Goal: Communication & Community: Share content

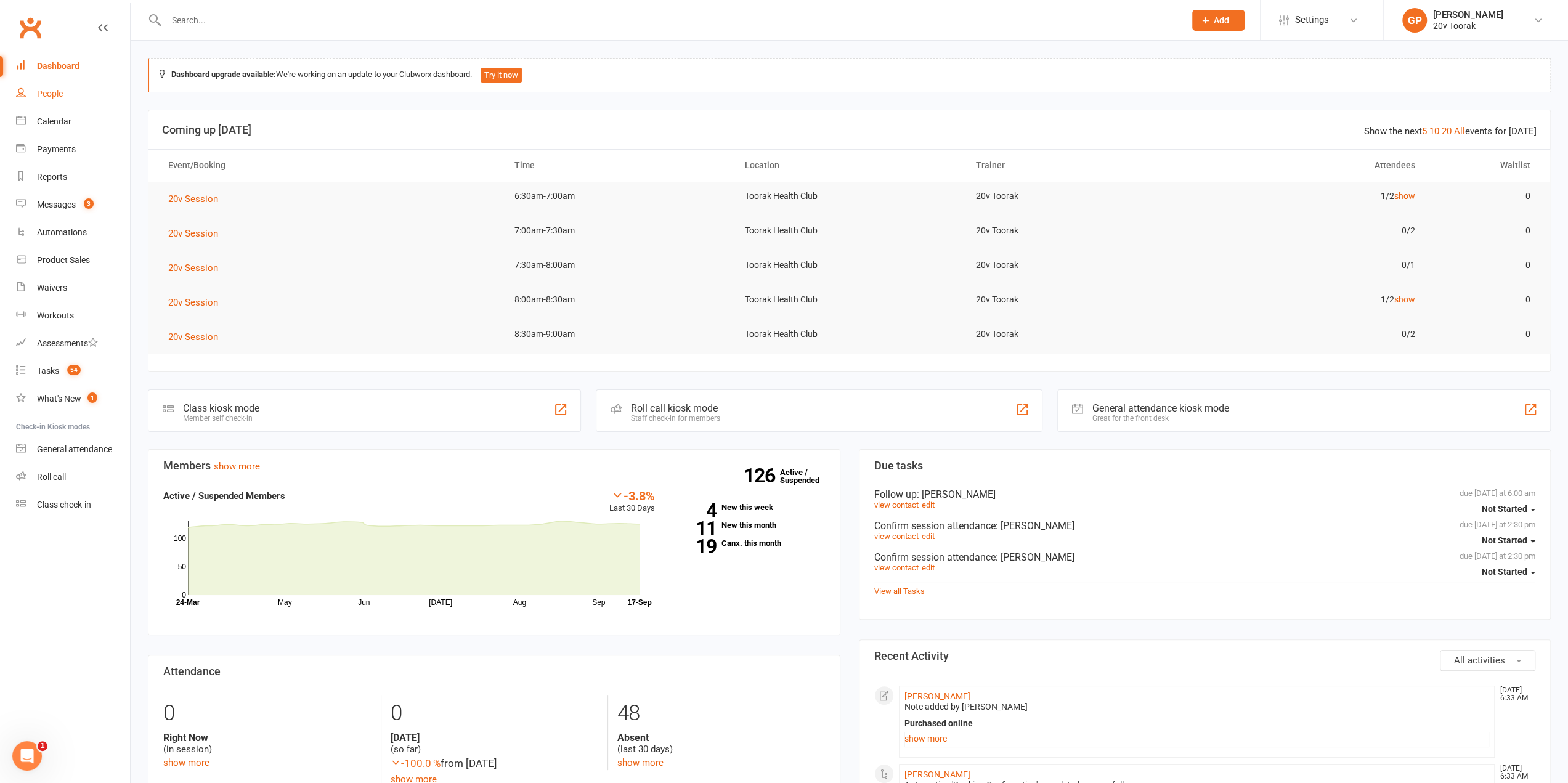
click at [57, 98] on div "People" at bounding box center [50, 93] width 26 height 10
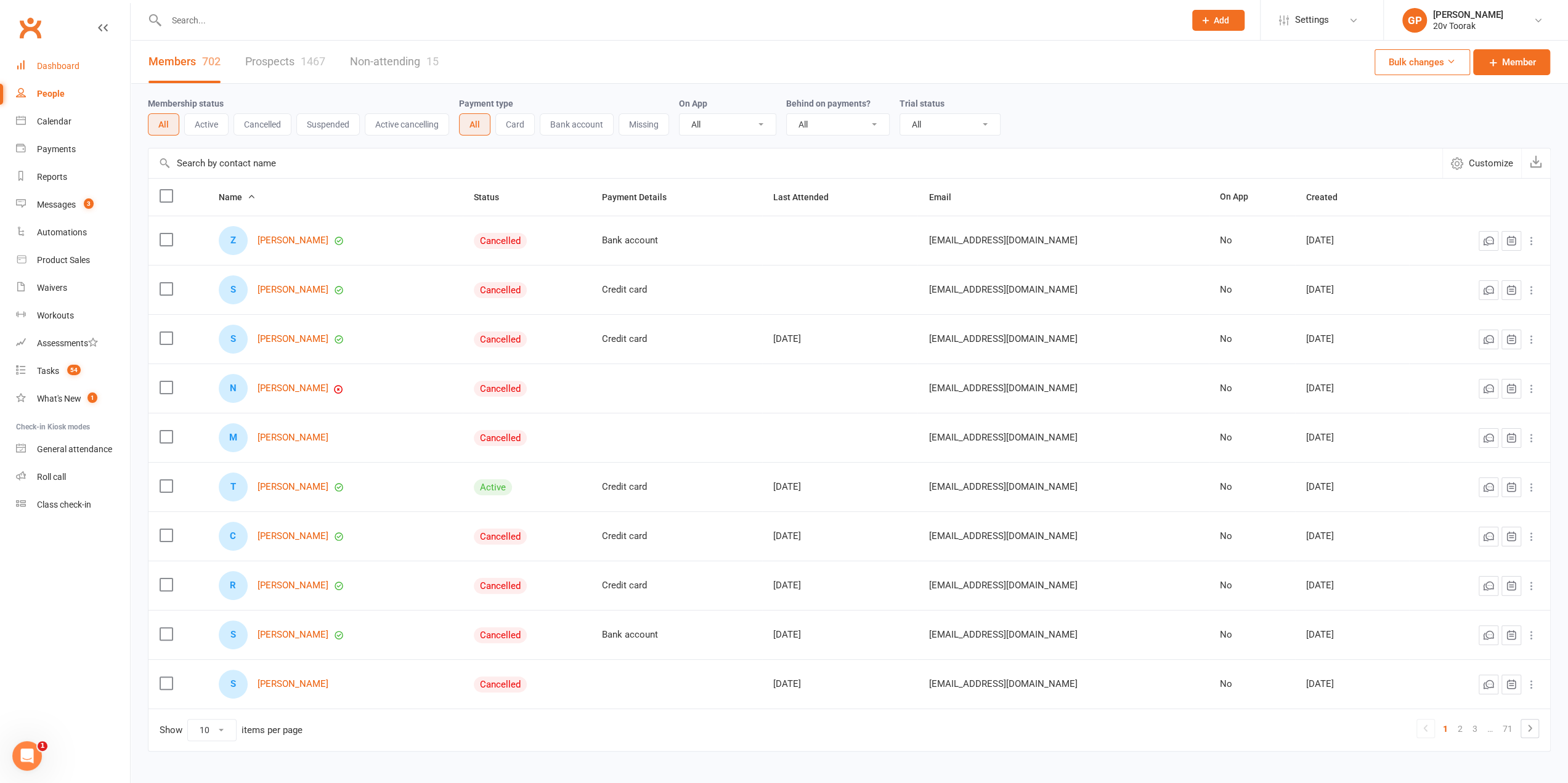
click at [68, 64] on div "Dashboard" at bounding box center [58, 66] width 42 height 10
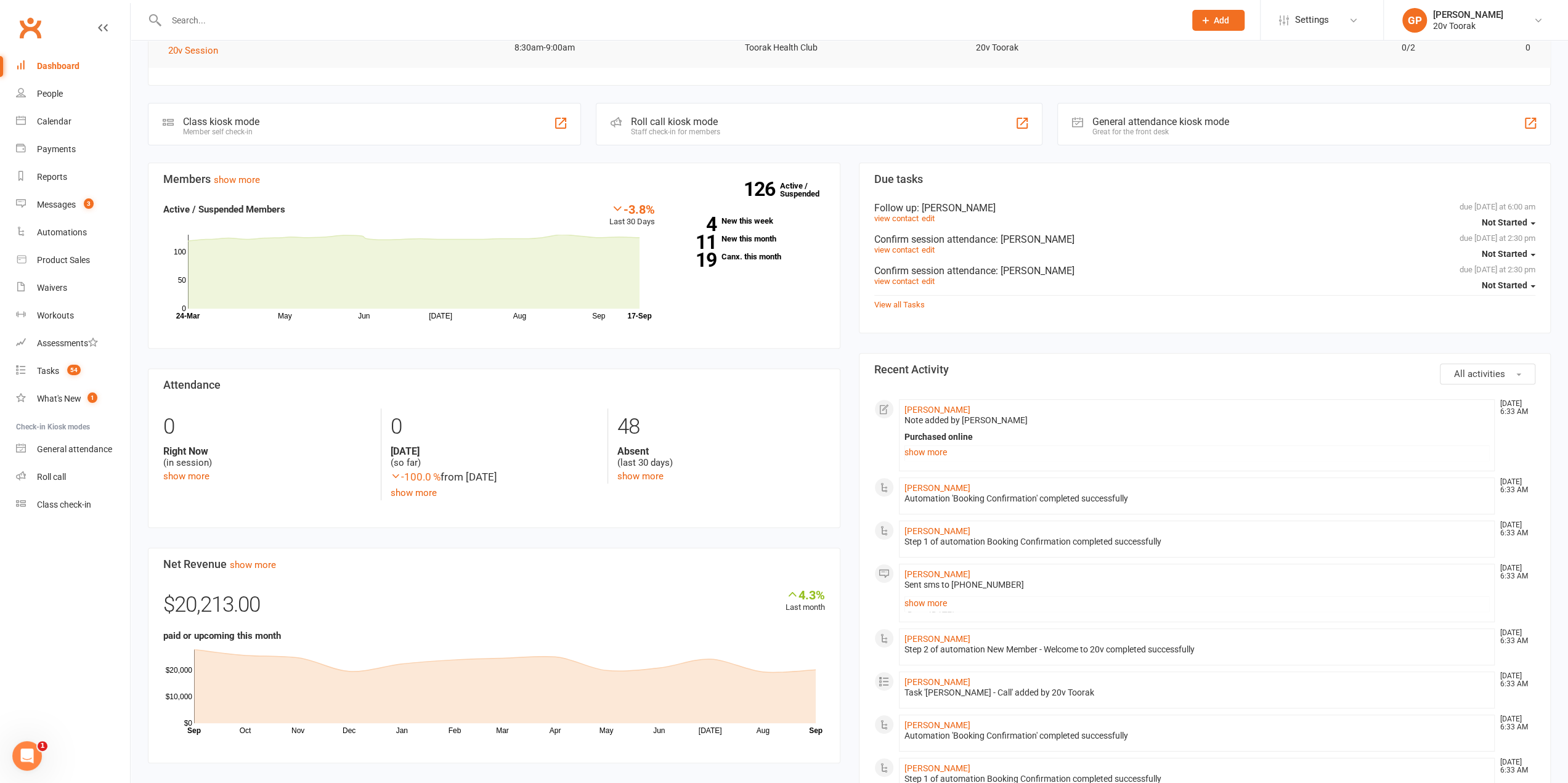
scroll to position [247, 0]
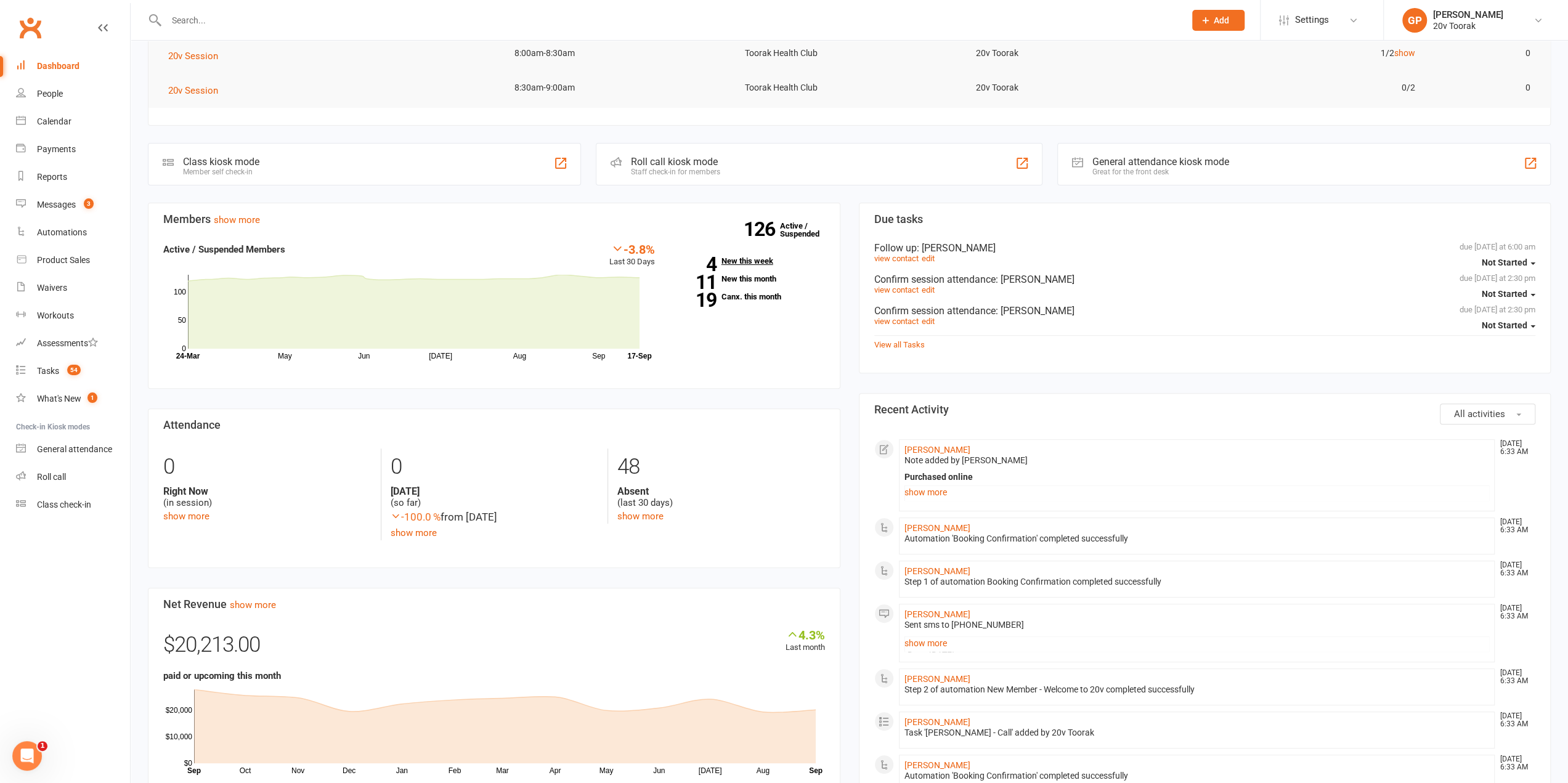
click at [737, 262] on link "4 New this week" at bounding box center [749, 261] width 151 height 8
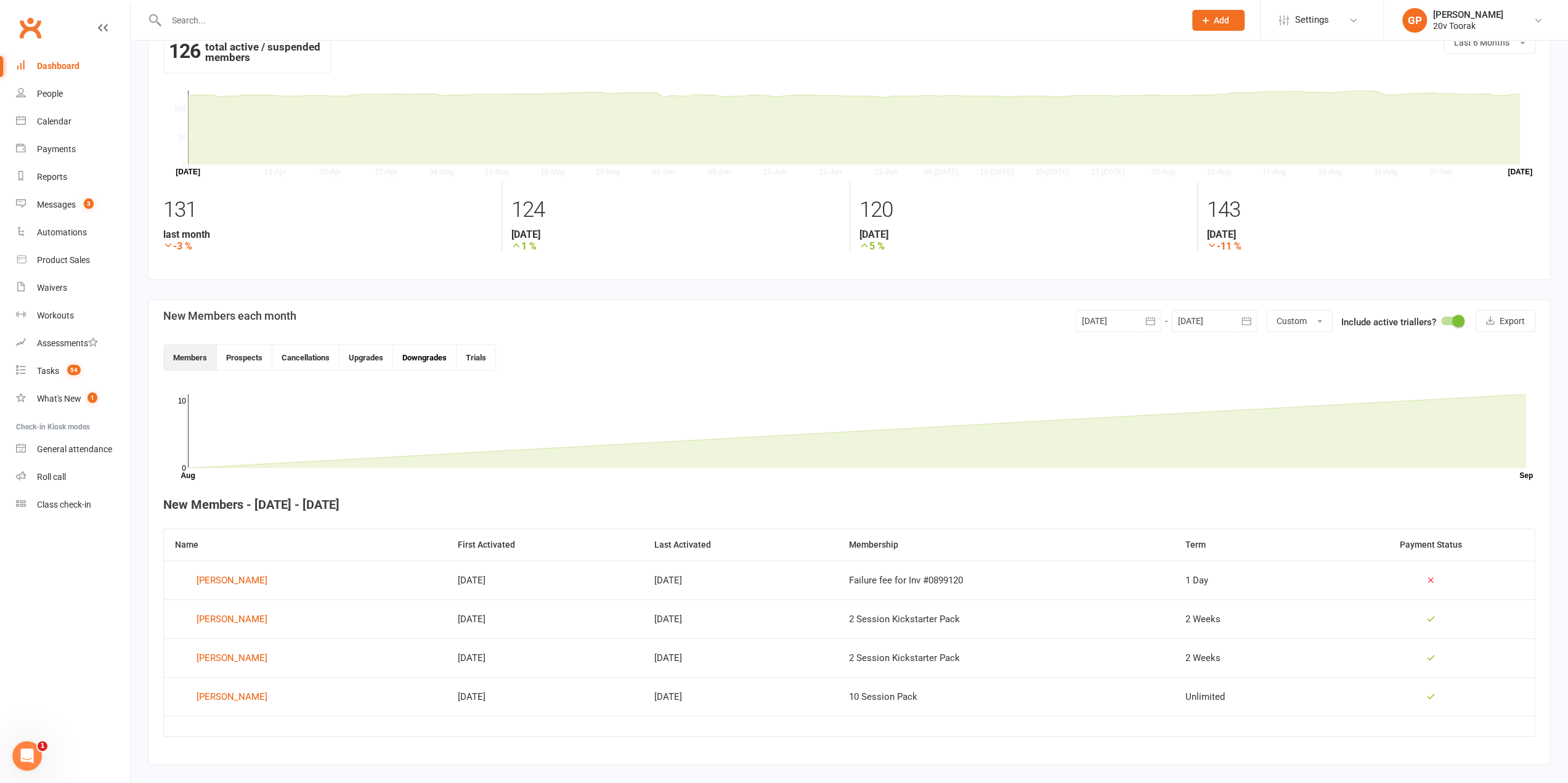
scroll to position [42, 0]
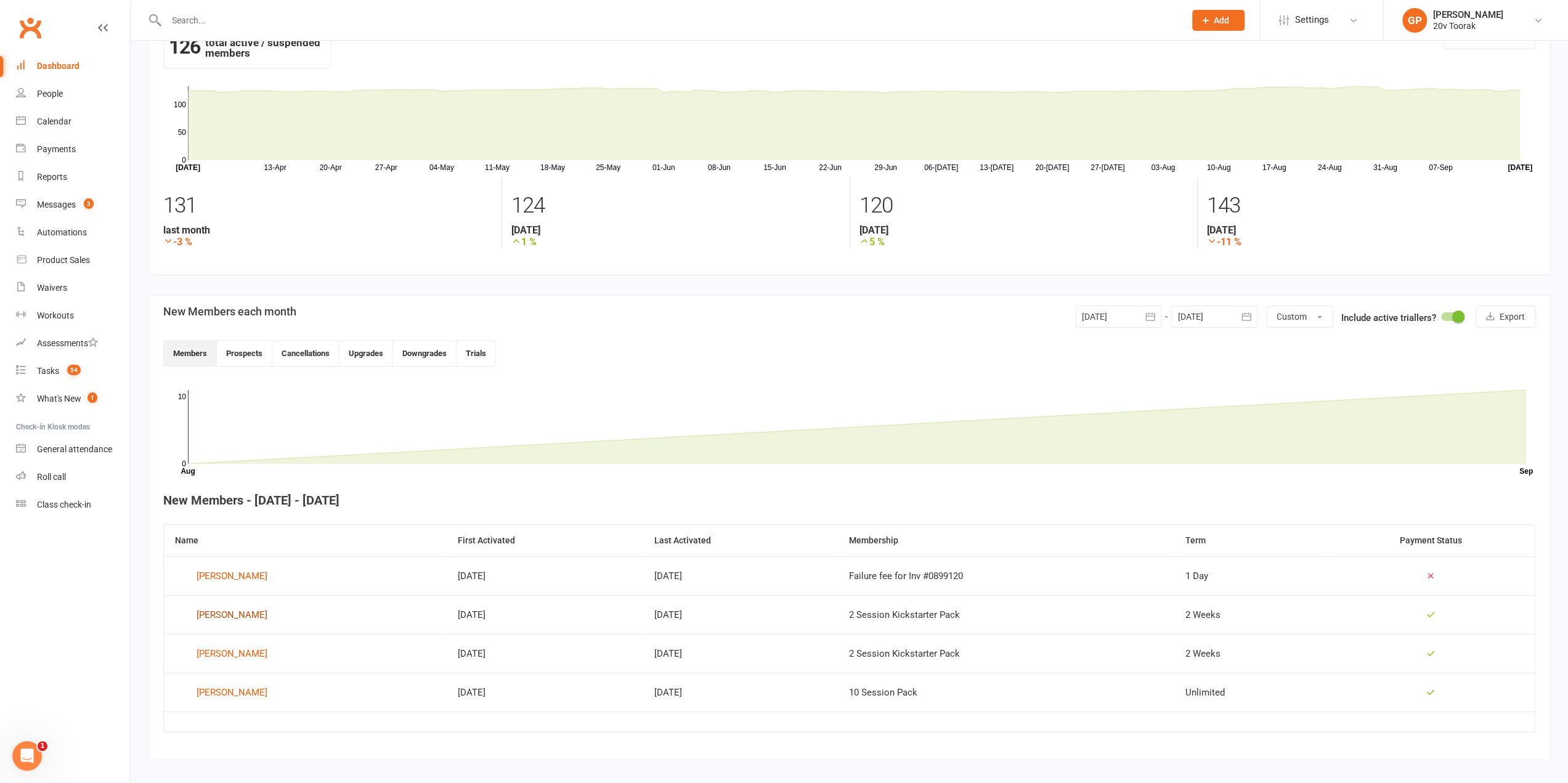
click at [212, 610] on div "[PERSON_NAME]" at bounding box center [232, 614] width 71 height 18
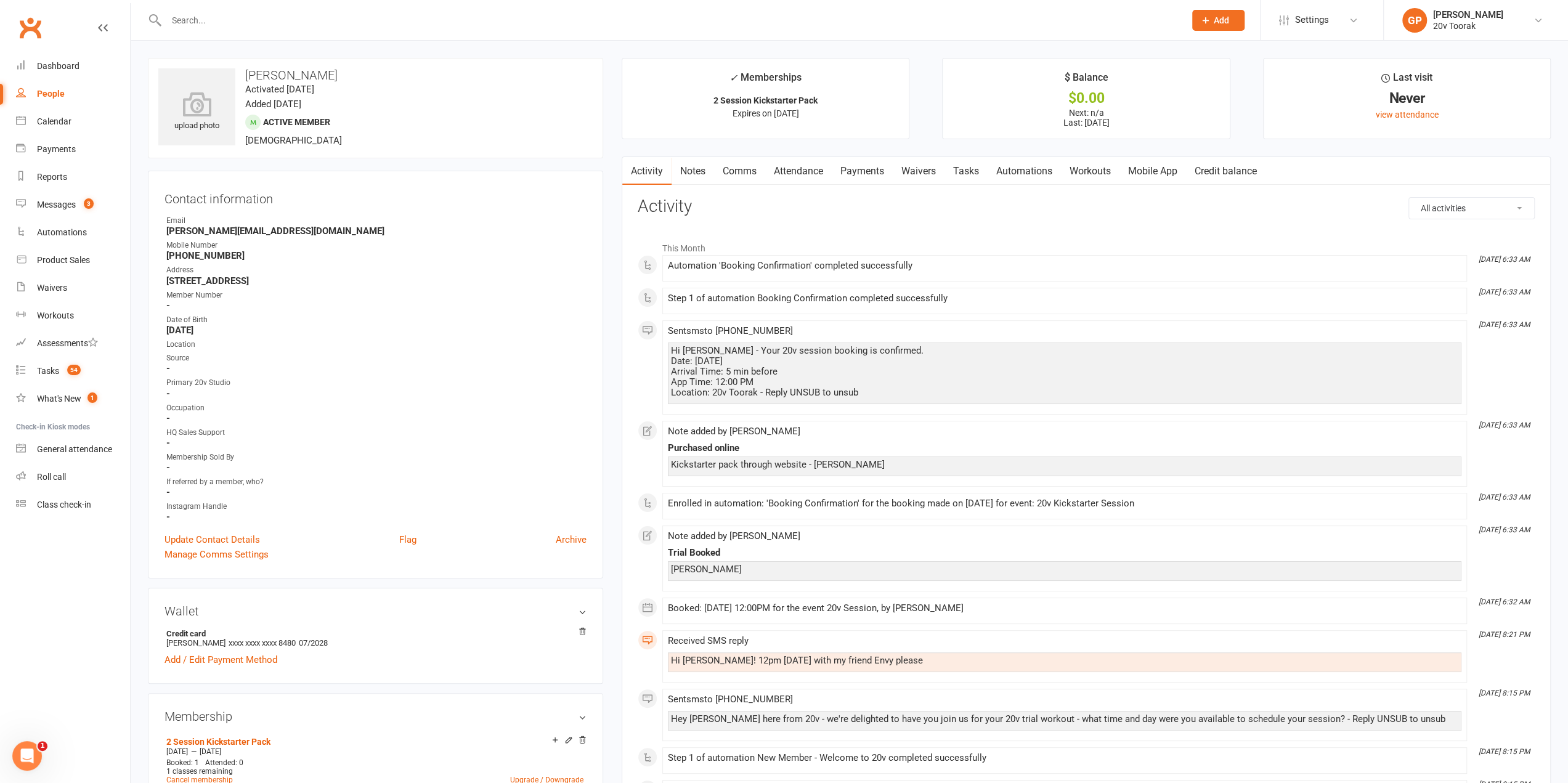
click at [918, 174] on link "Waivers" at bounding box center [919, 171] width 51 height 28
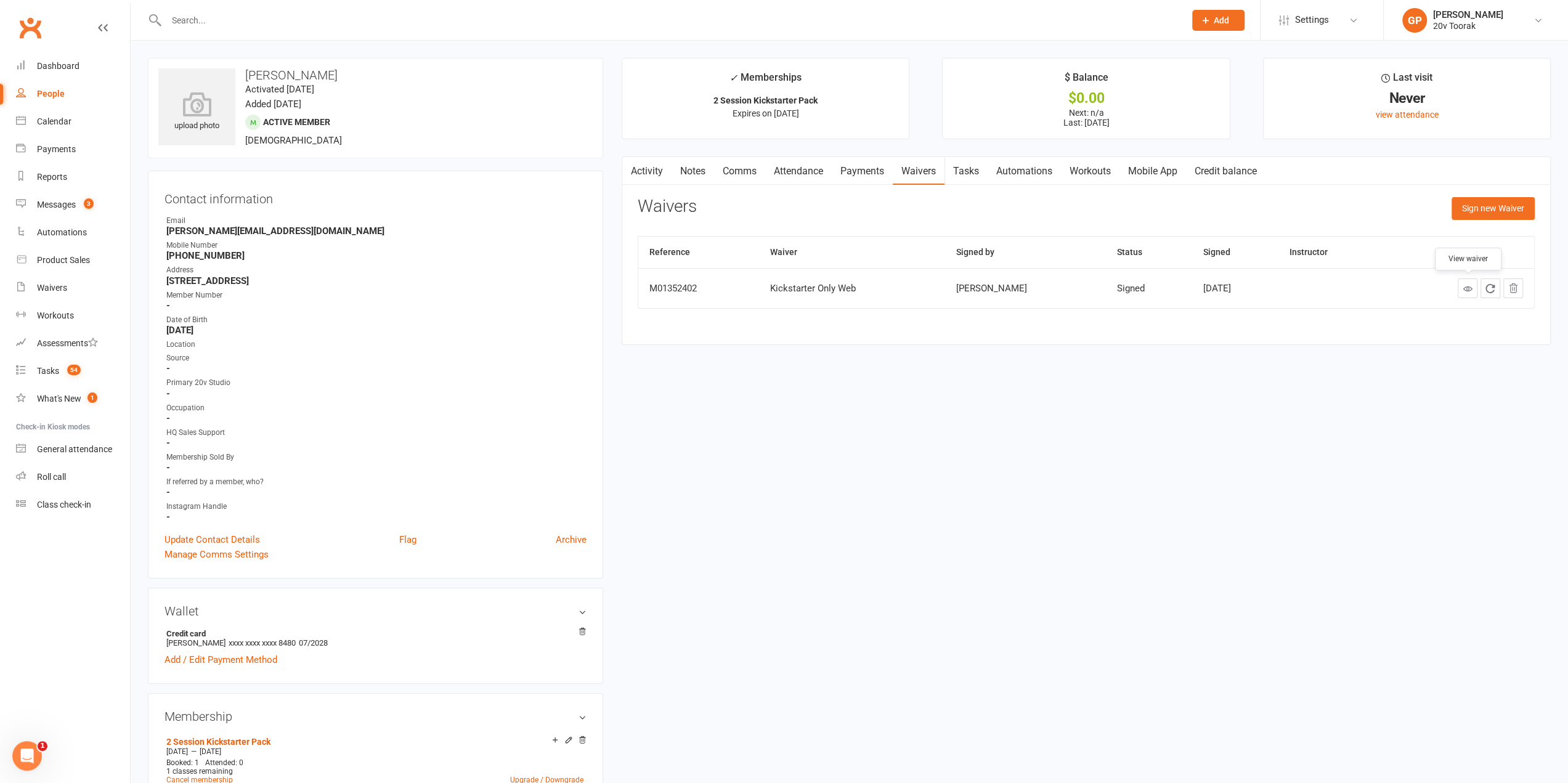
click at [1474, 289] on link at bounding box center [1467, 288] width 20 height 20
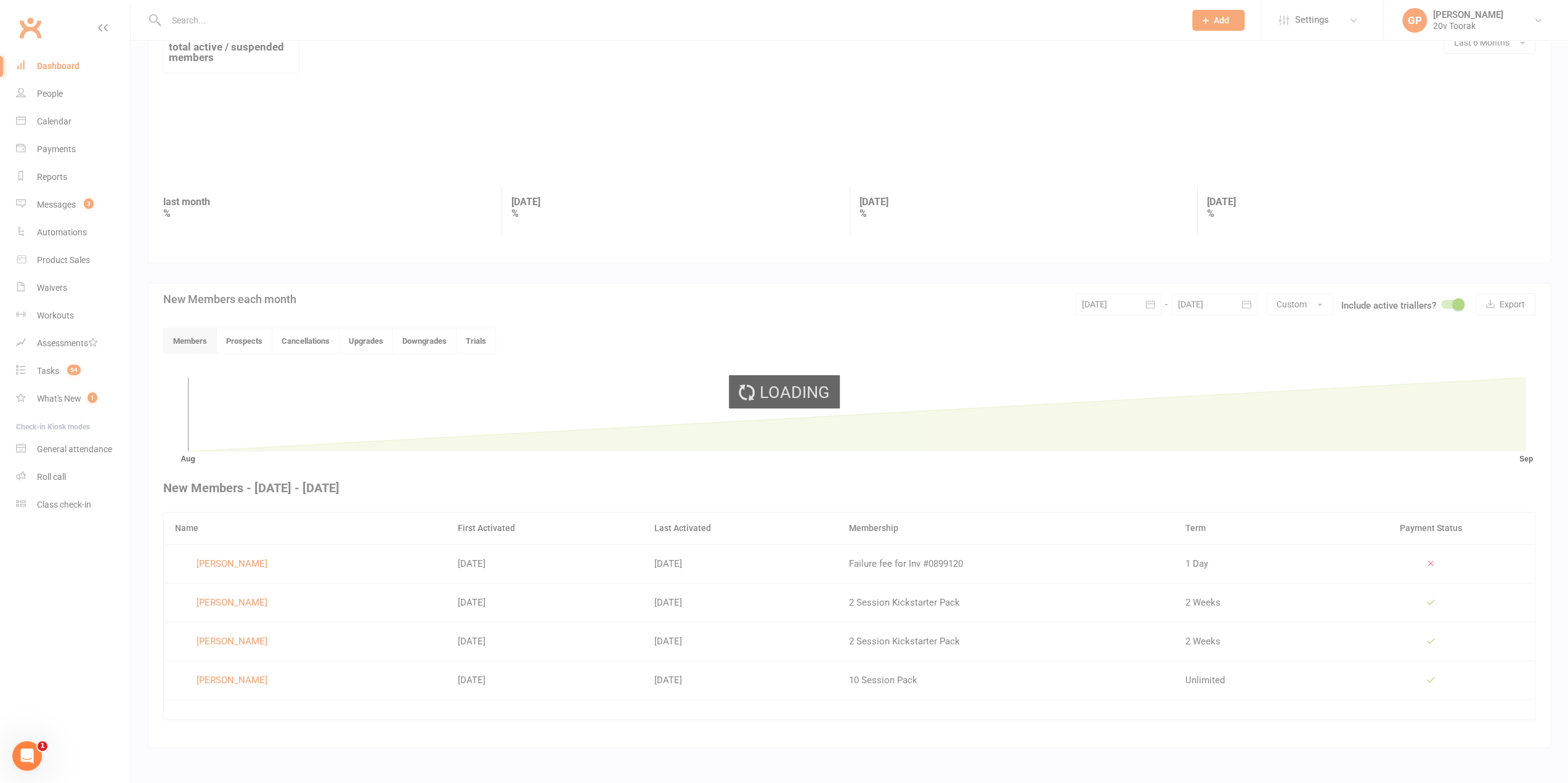
scroll to position [42, 0]
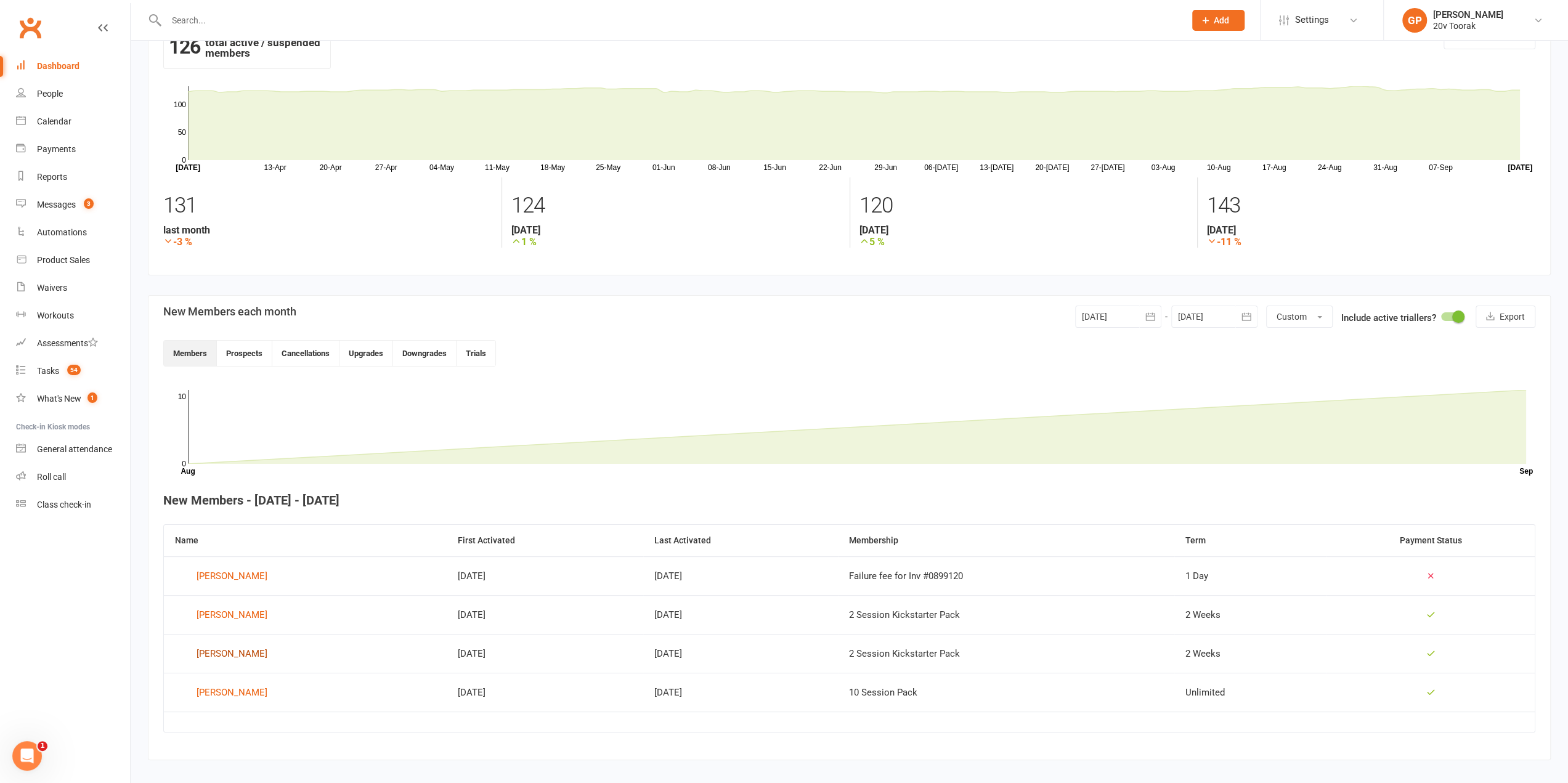
click at [213, 654] on div "[PERSON_NAME]" at bounding box center [232, 654] width 71 height 18
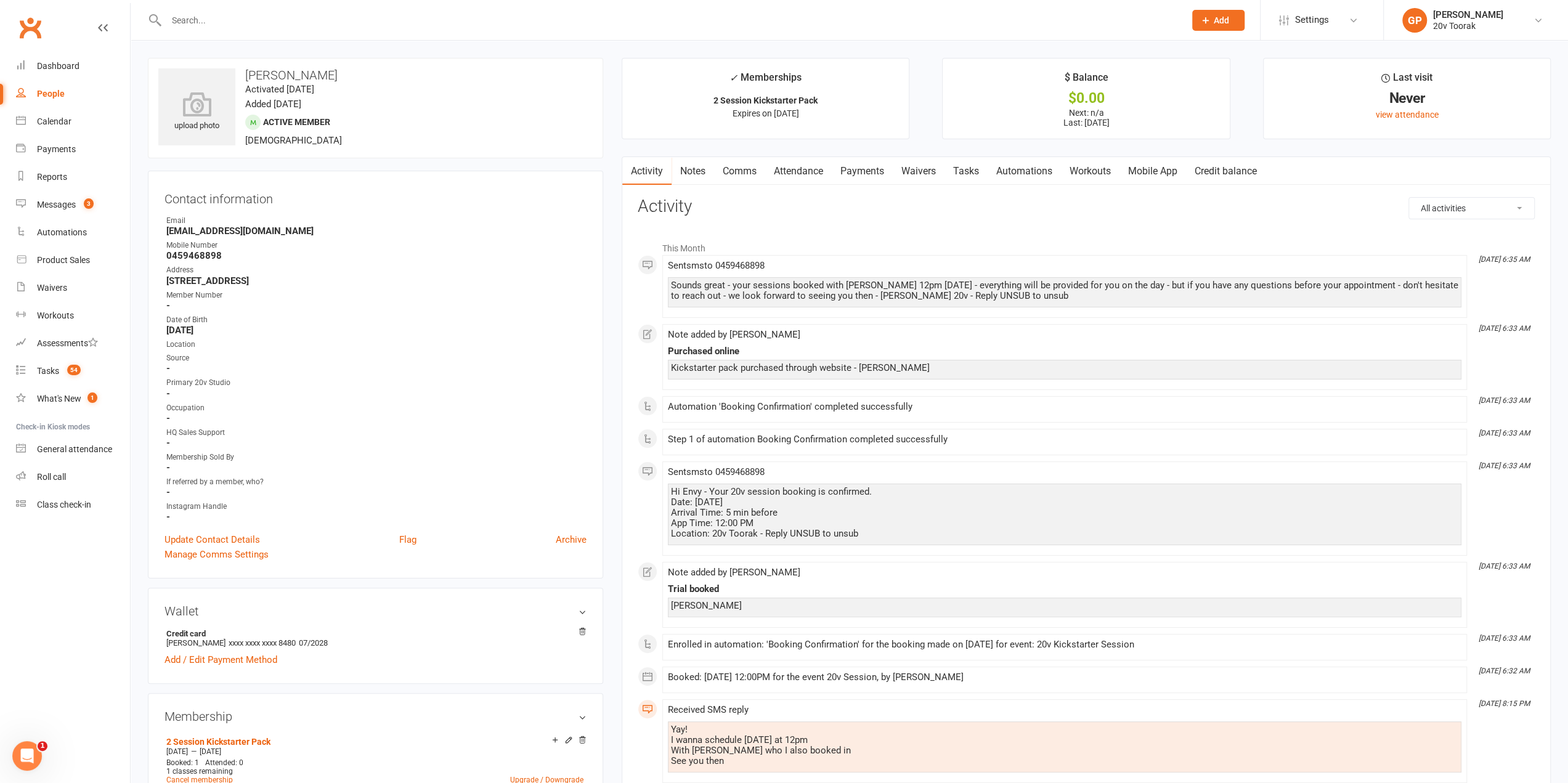
click at [914, 162] on link "Waivers" at bounding box center [919, 171] width 51 height 28
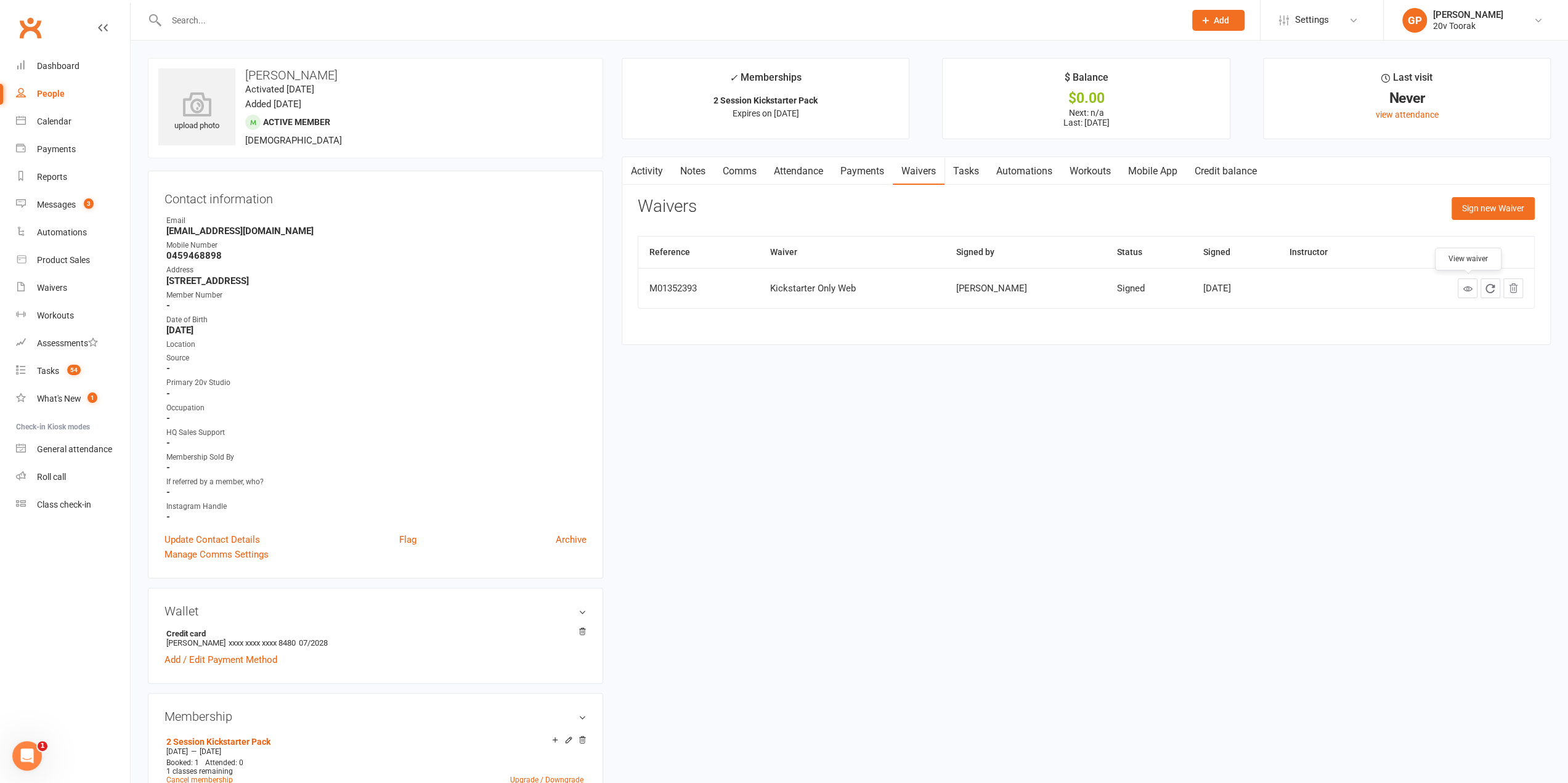
click at [1473, 284] on link at bounding box center [1467, 288] width 20 height 20
click at [51, 66] on div "Dashboard" at bounding box center [58, 66] width 42 height 10
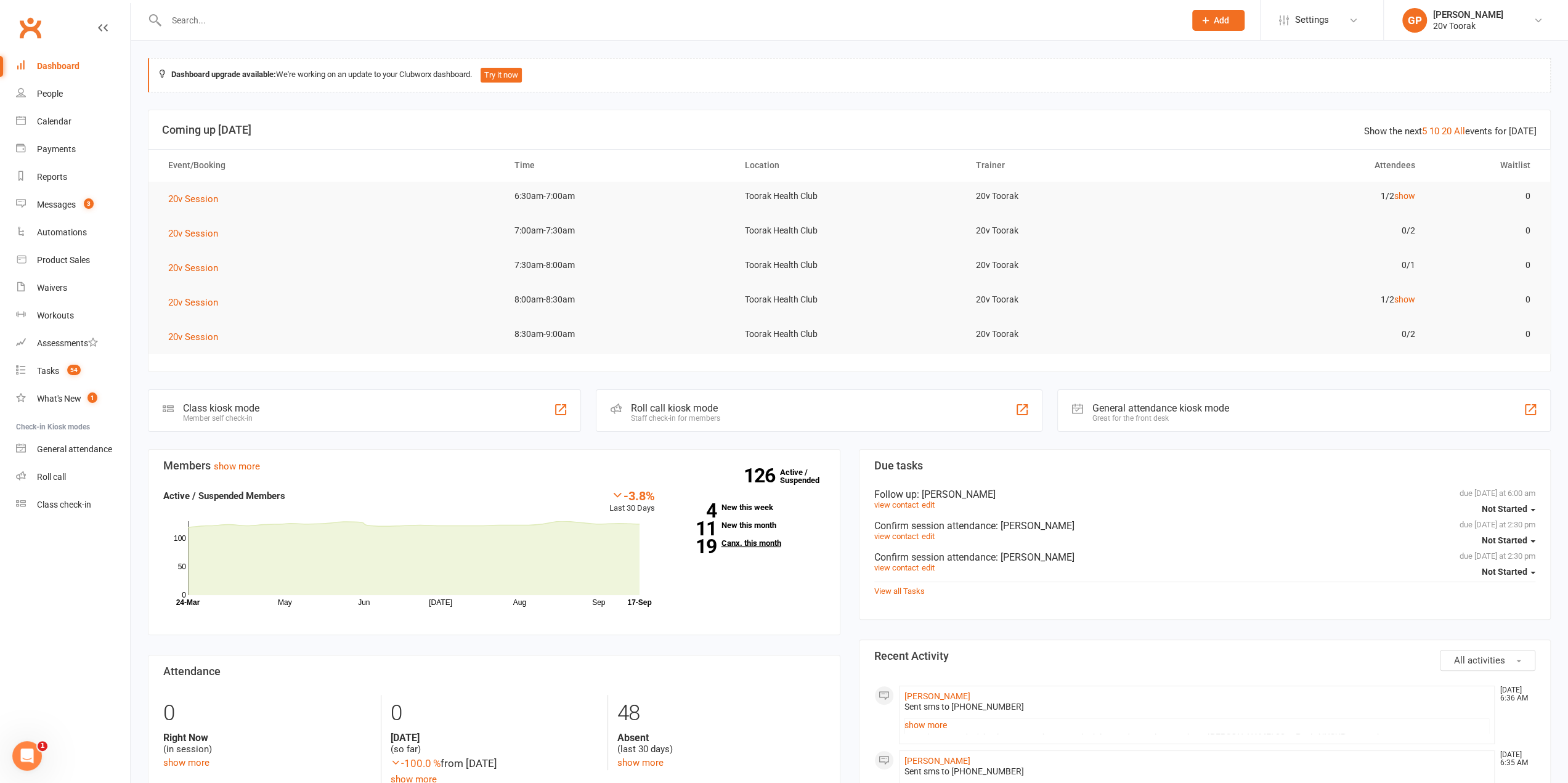
click at [744, 545] on link "19 Canx. this month" at bounding box center [749, 542] width 151 height 8
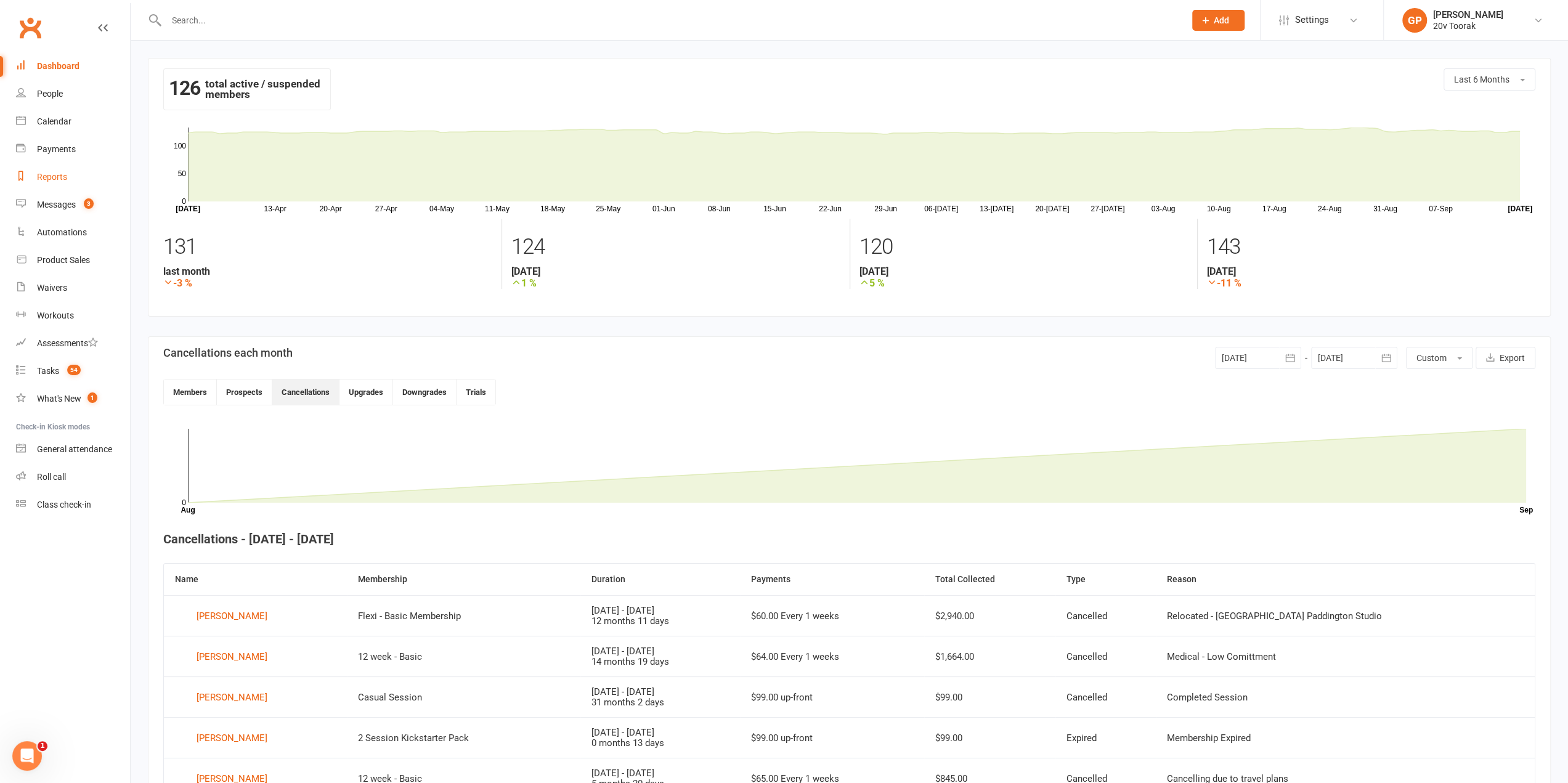
click at [42, 180] on div "Reports" at bounding box center [52, 176] width 30 height 10
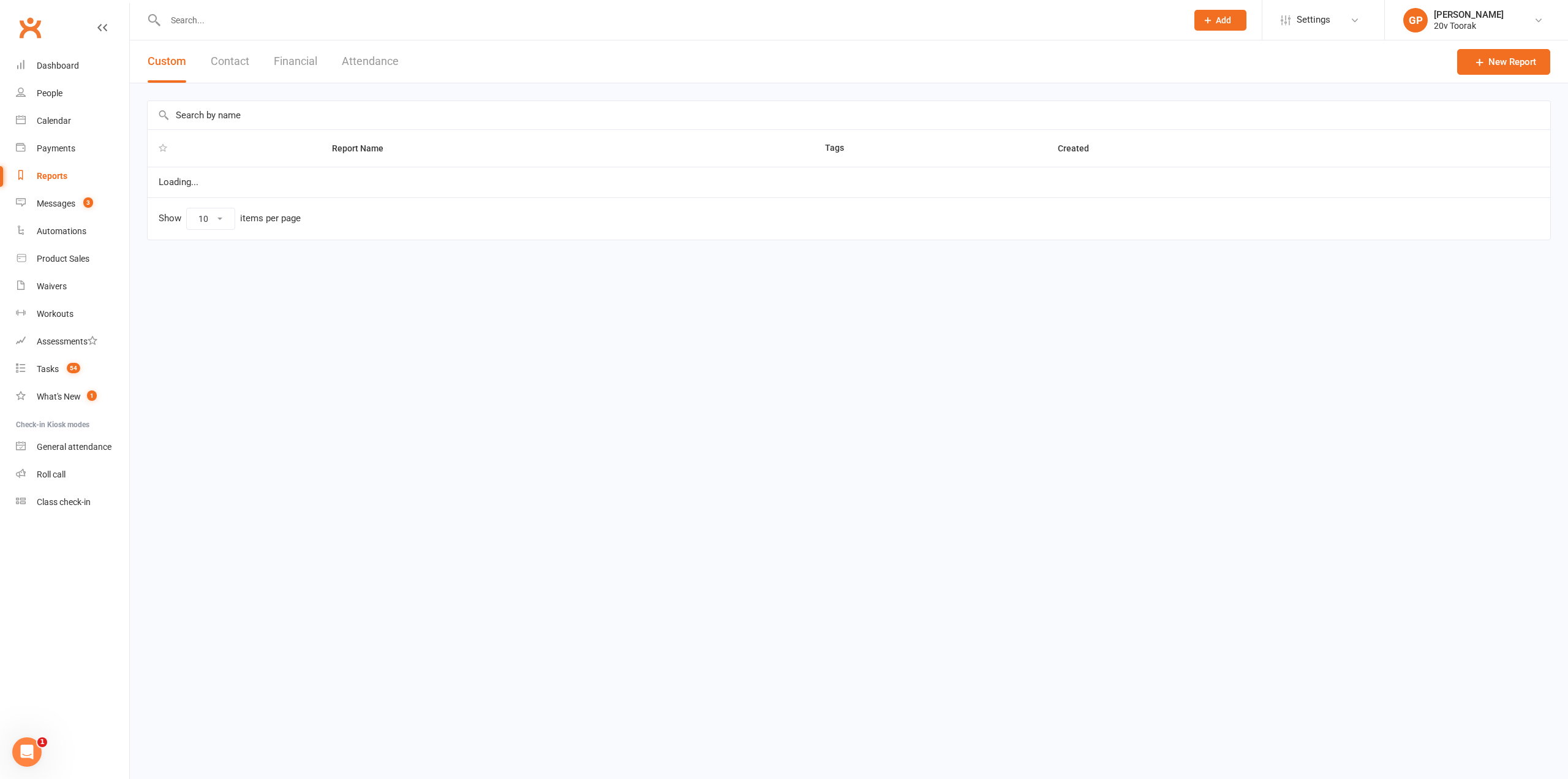
select select "100"
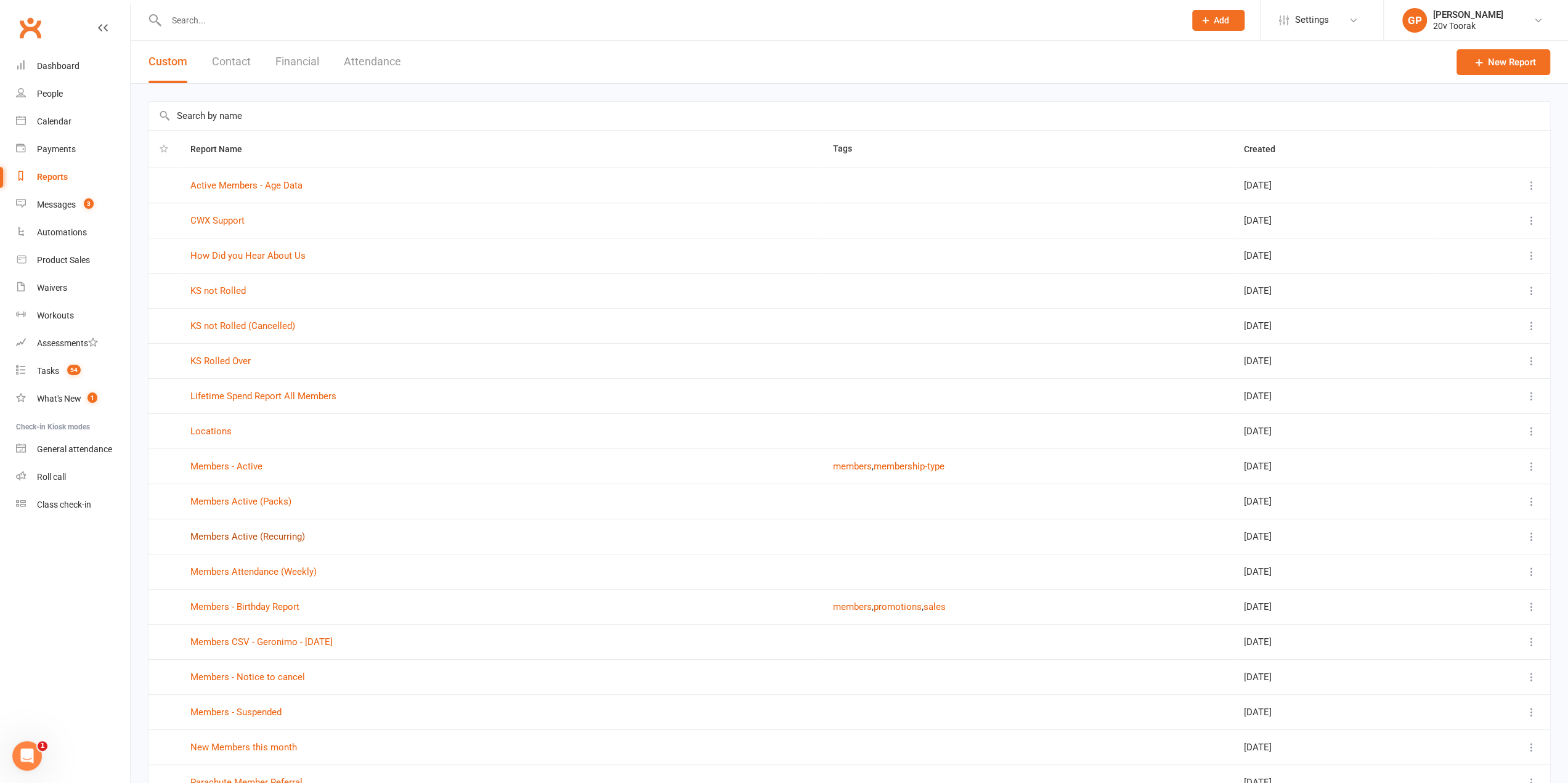
click at [255, 535] on link "Members Active (Recurring)" at bounding box center [247, 536] width 114 height 11
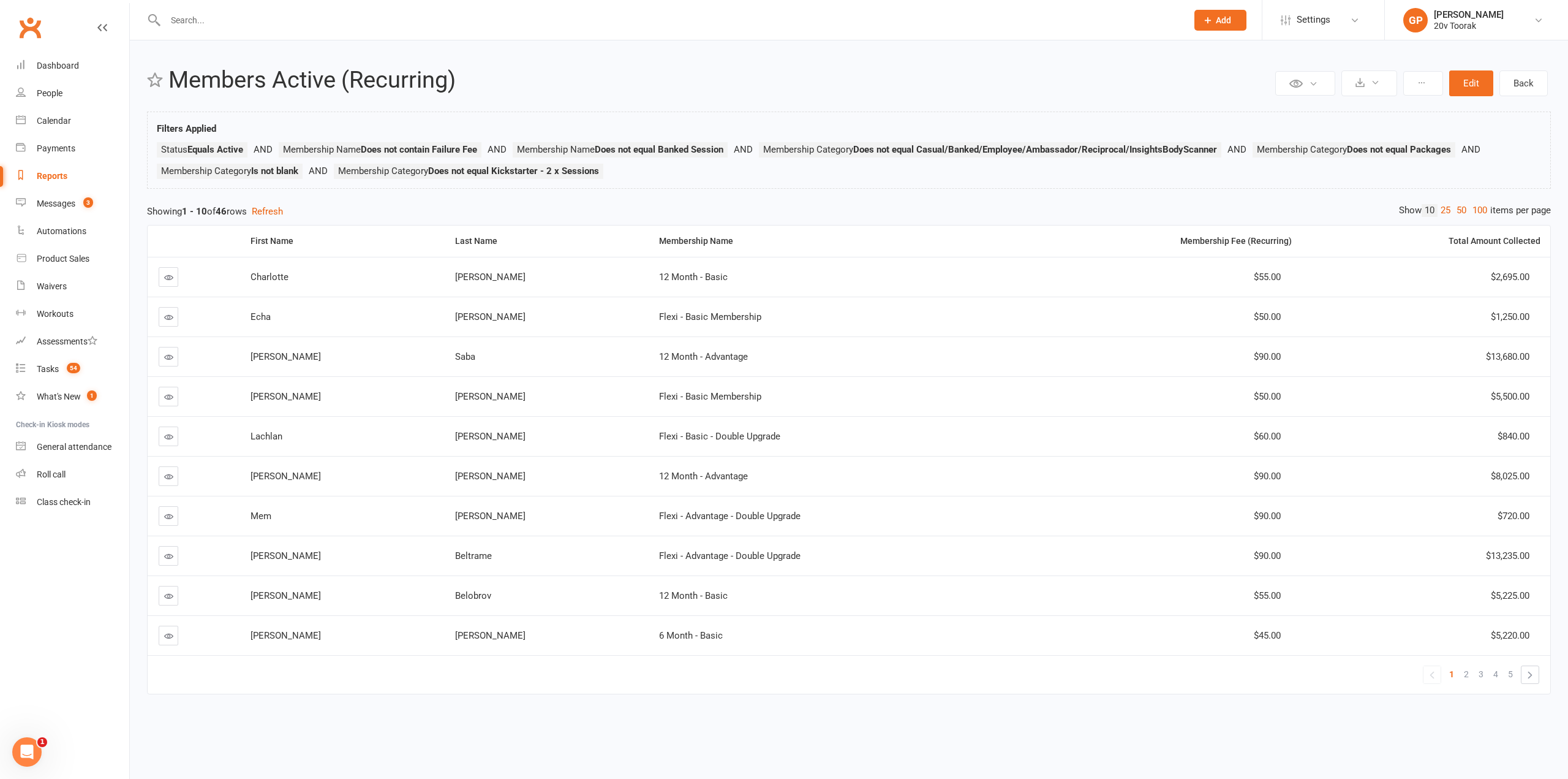
click at [55, 173] on div "Reports" at bounding box center [52, 175] width 31 height 10
select select "100"
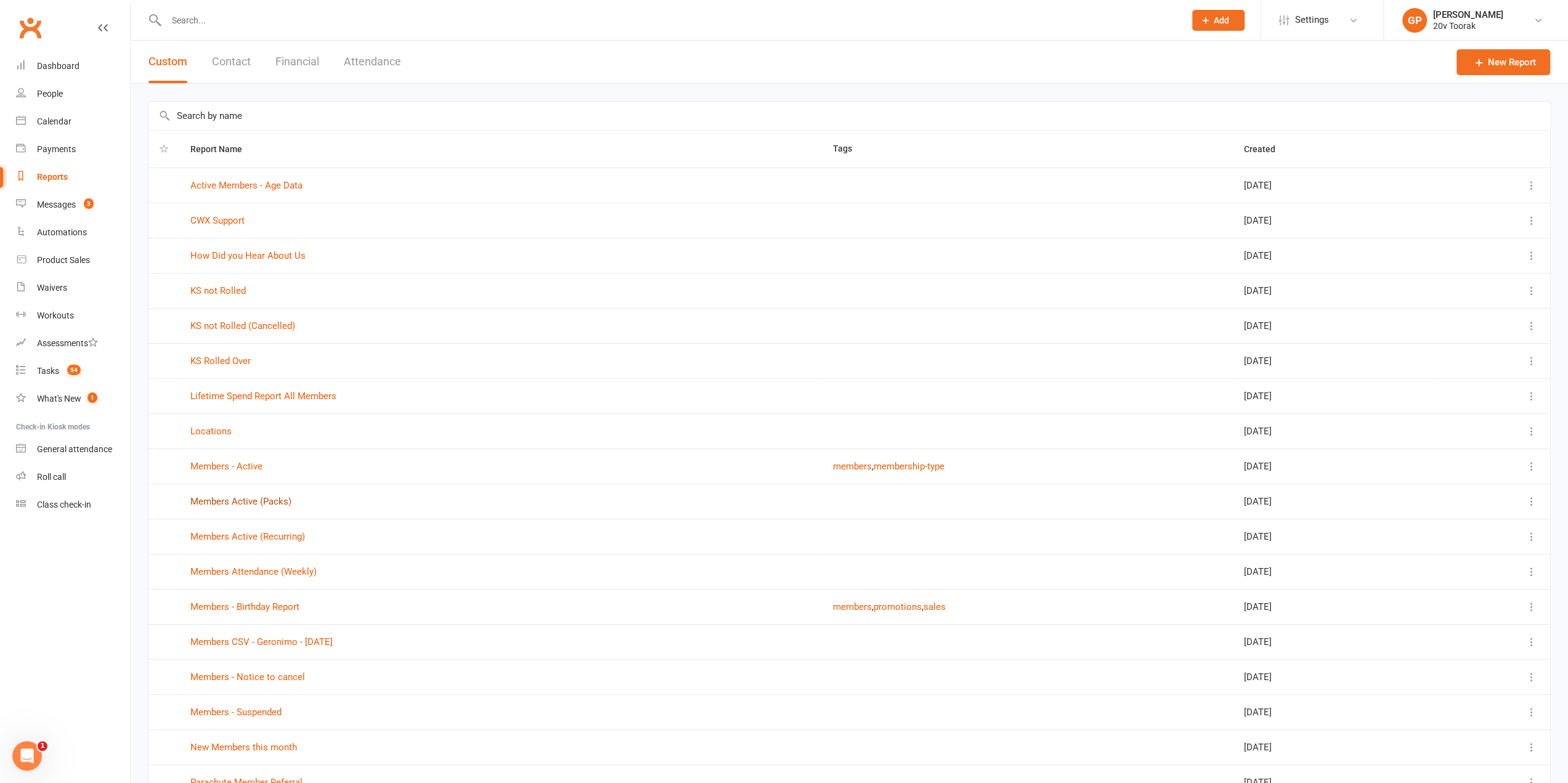
click at [264, 499] on link "Members Active (Packs)" at bounding box center [241, 501] width 101 height 11
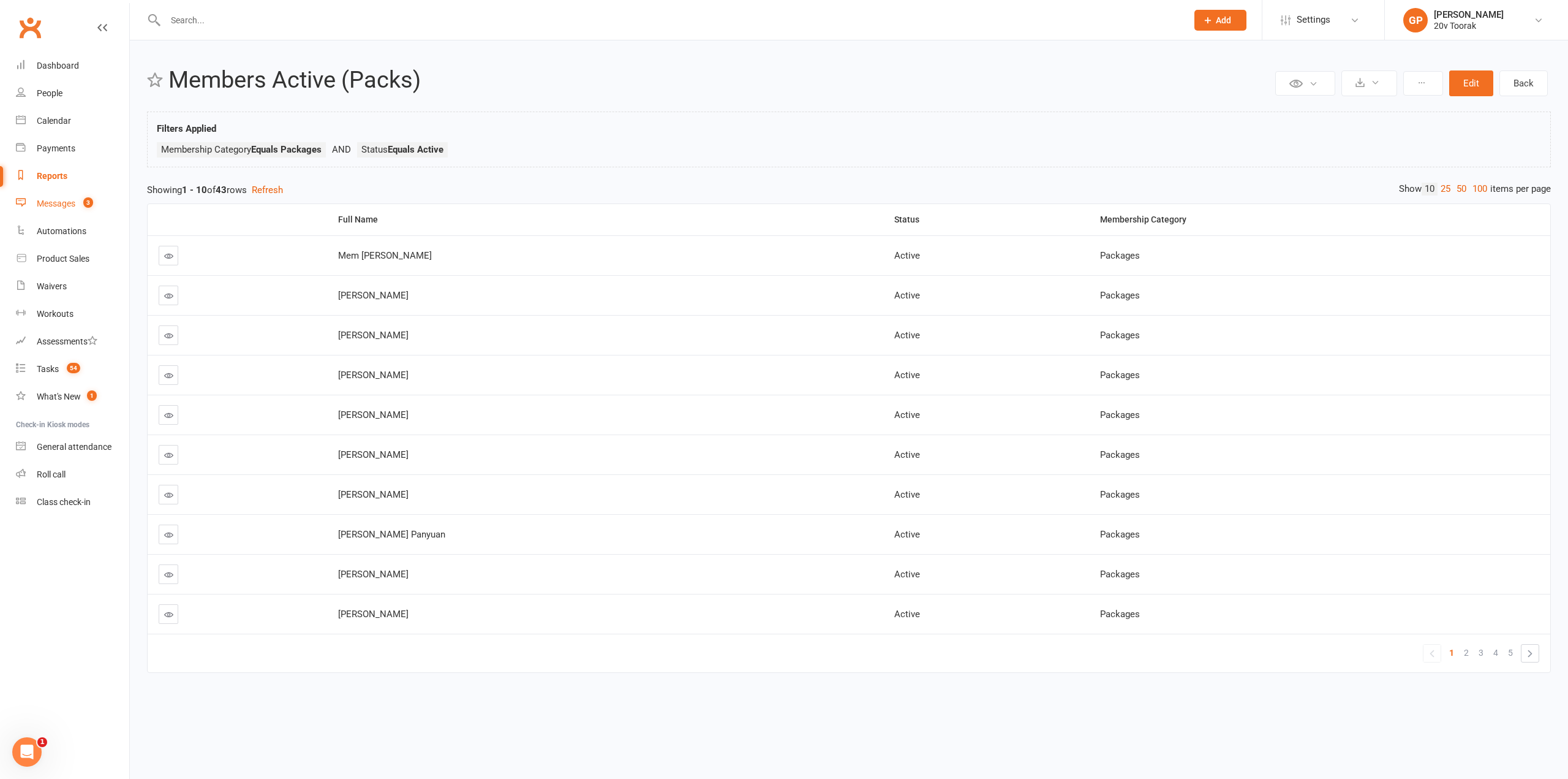
click at [58, 204] on div "Messages" at bounding box center [56, 203] width 38 height 10
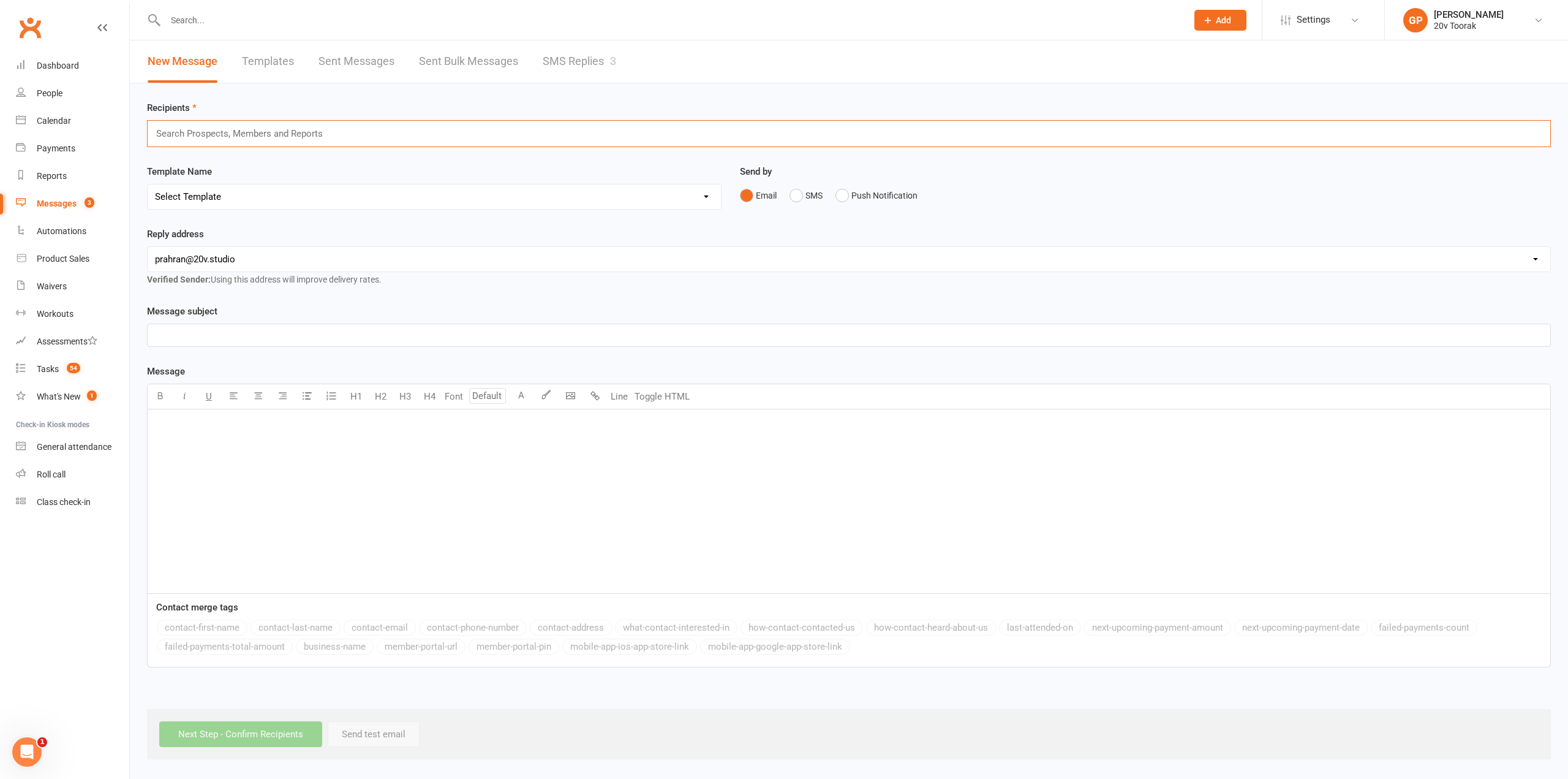
click at [172, 138] on input "text" at bounding box center [245, 133] width 180 height 16
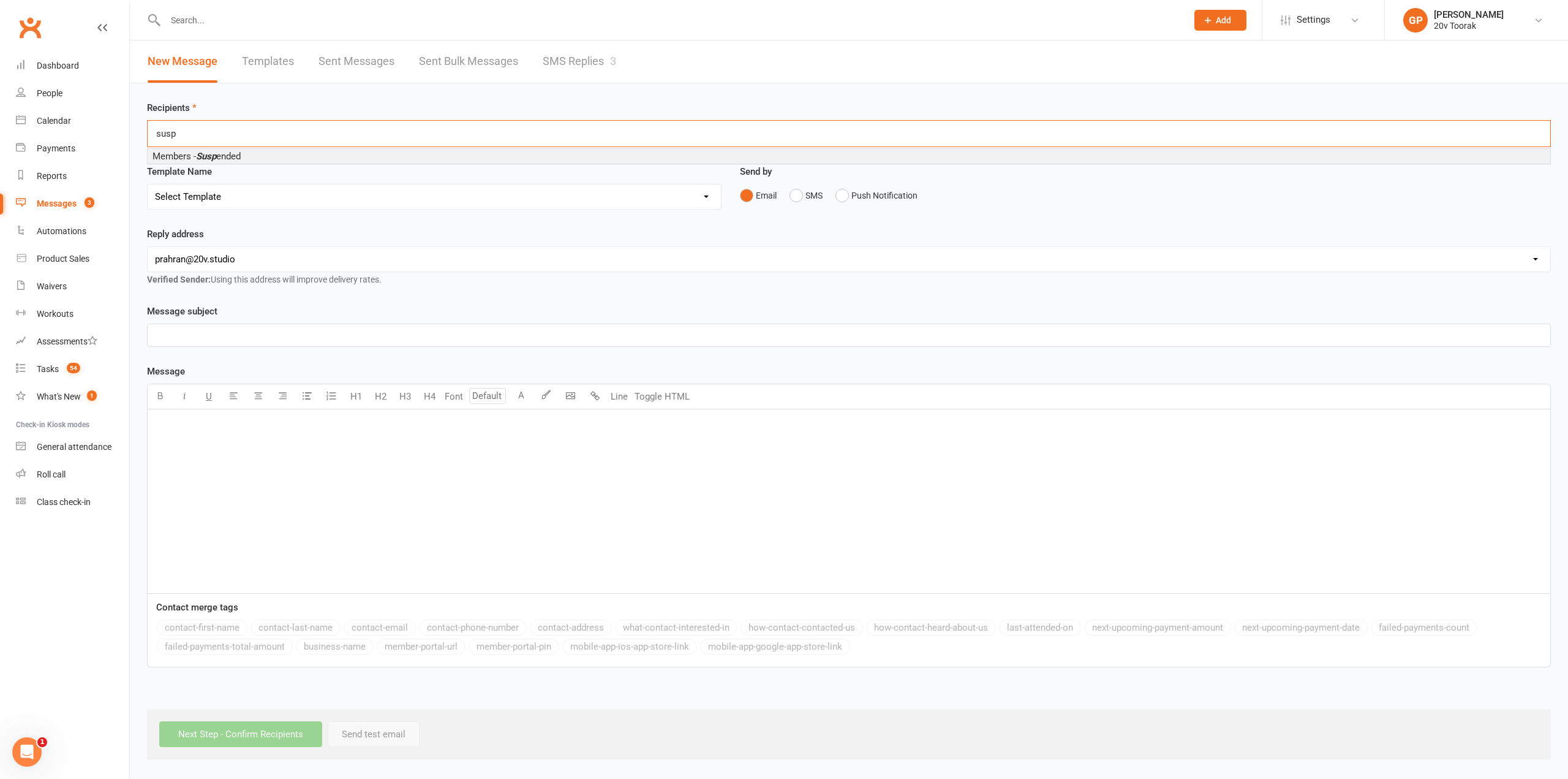
type input "susp"
click at [197, 155] on span "Members - Susp ended" at bounding box center [196, 156] width 88 height 11
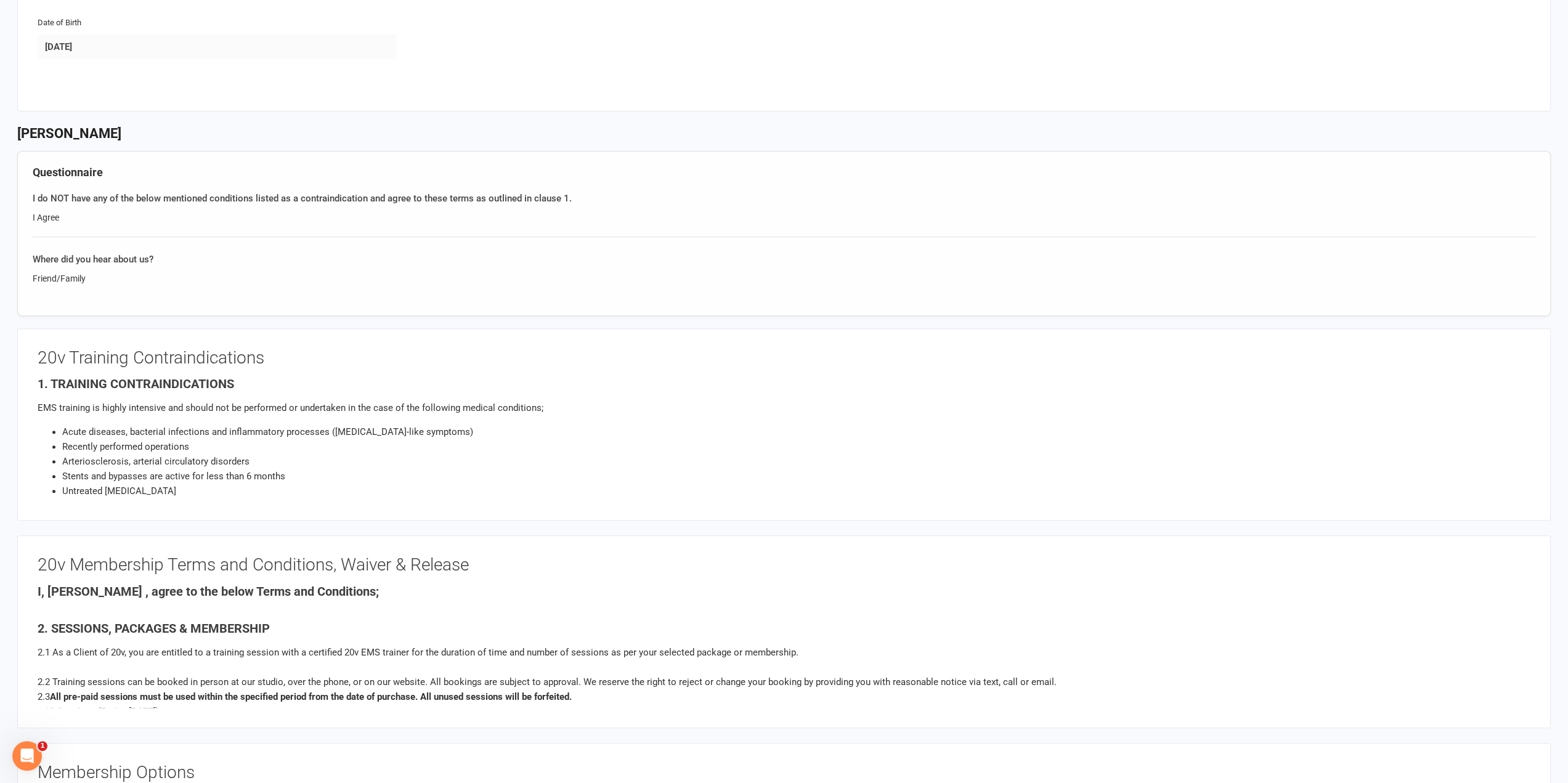
scroll to position [431, 0]
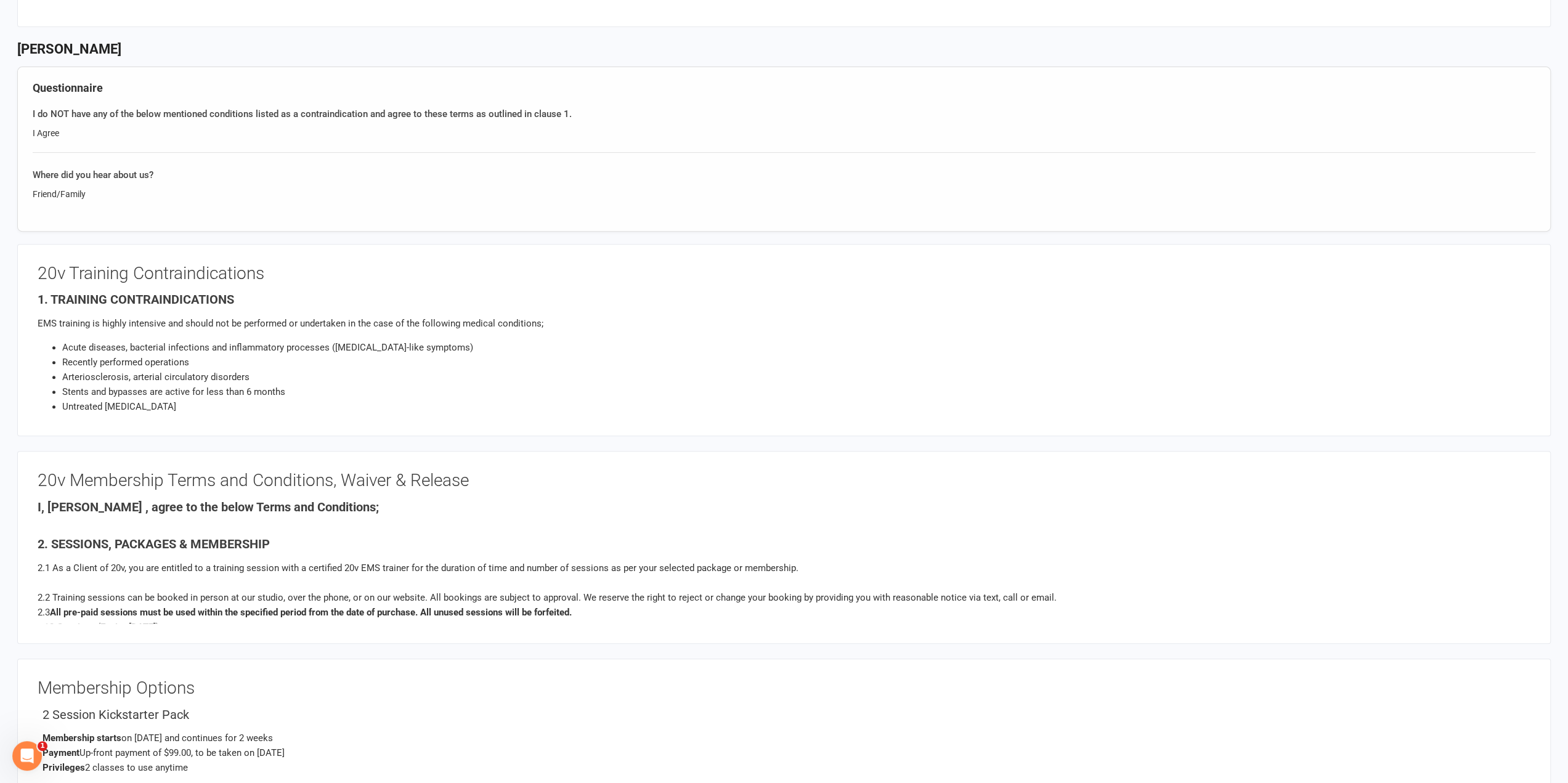
scroll to position [555, 0]
